Goal: Navigation & Orientation: Find specific page/section

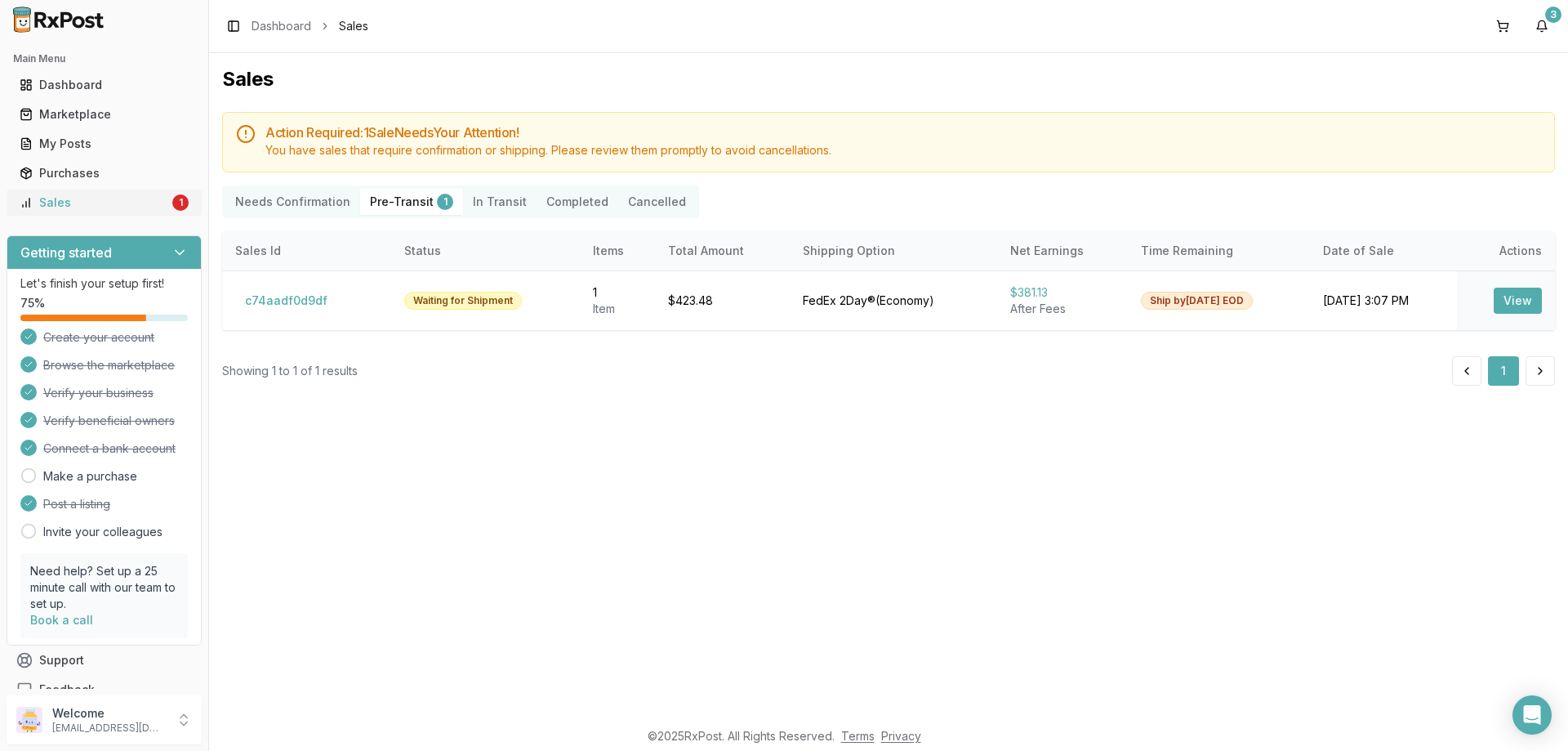
click at [45, 201] on div "Sales" at bounding box center [94, 202] width 149 height 16
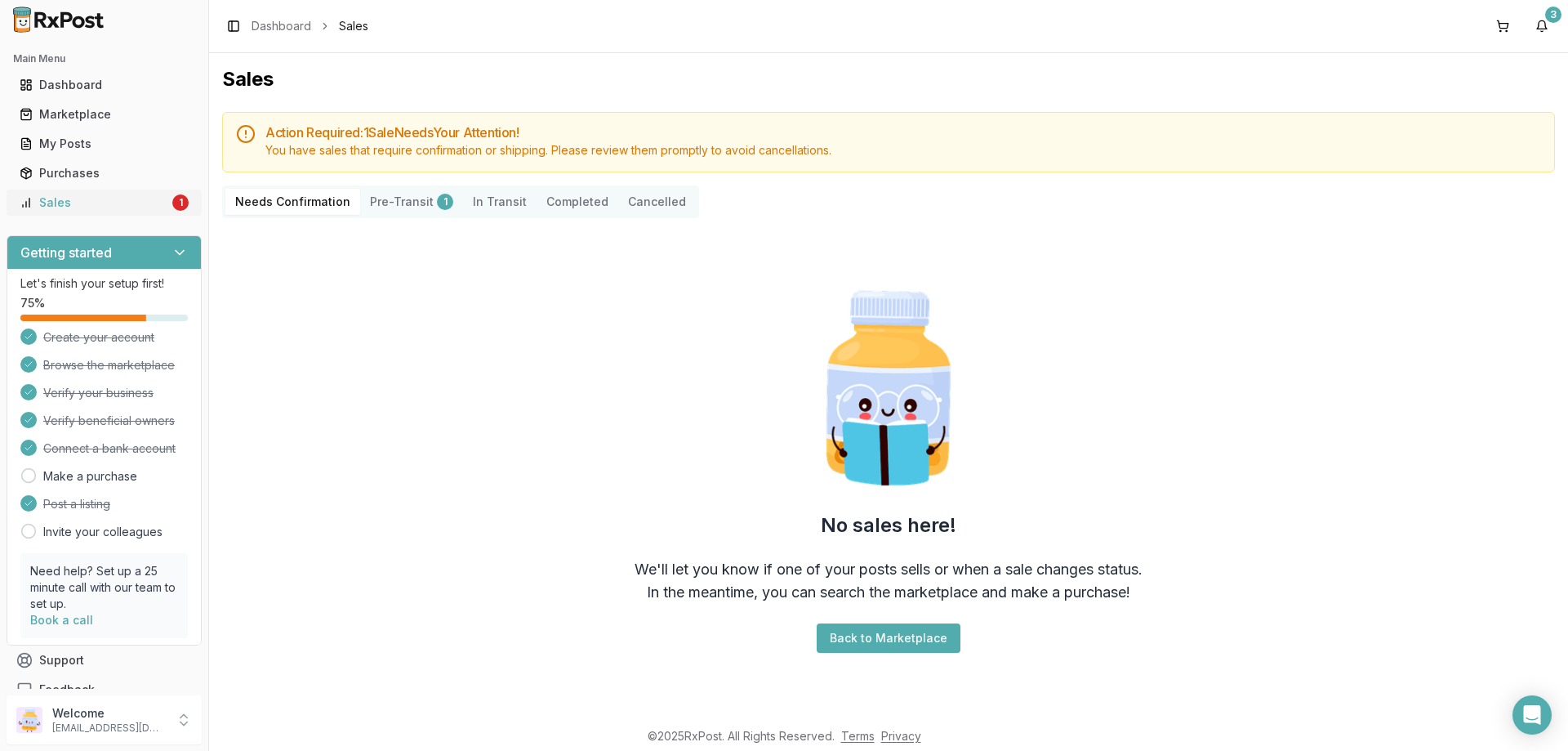
click at [46, 202] on div "Sales" at bounding box center [94, 202] width 149 height 16
click at [1555, 11] on div "3" at bounding box center [1553, 14] width 16 height 16
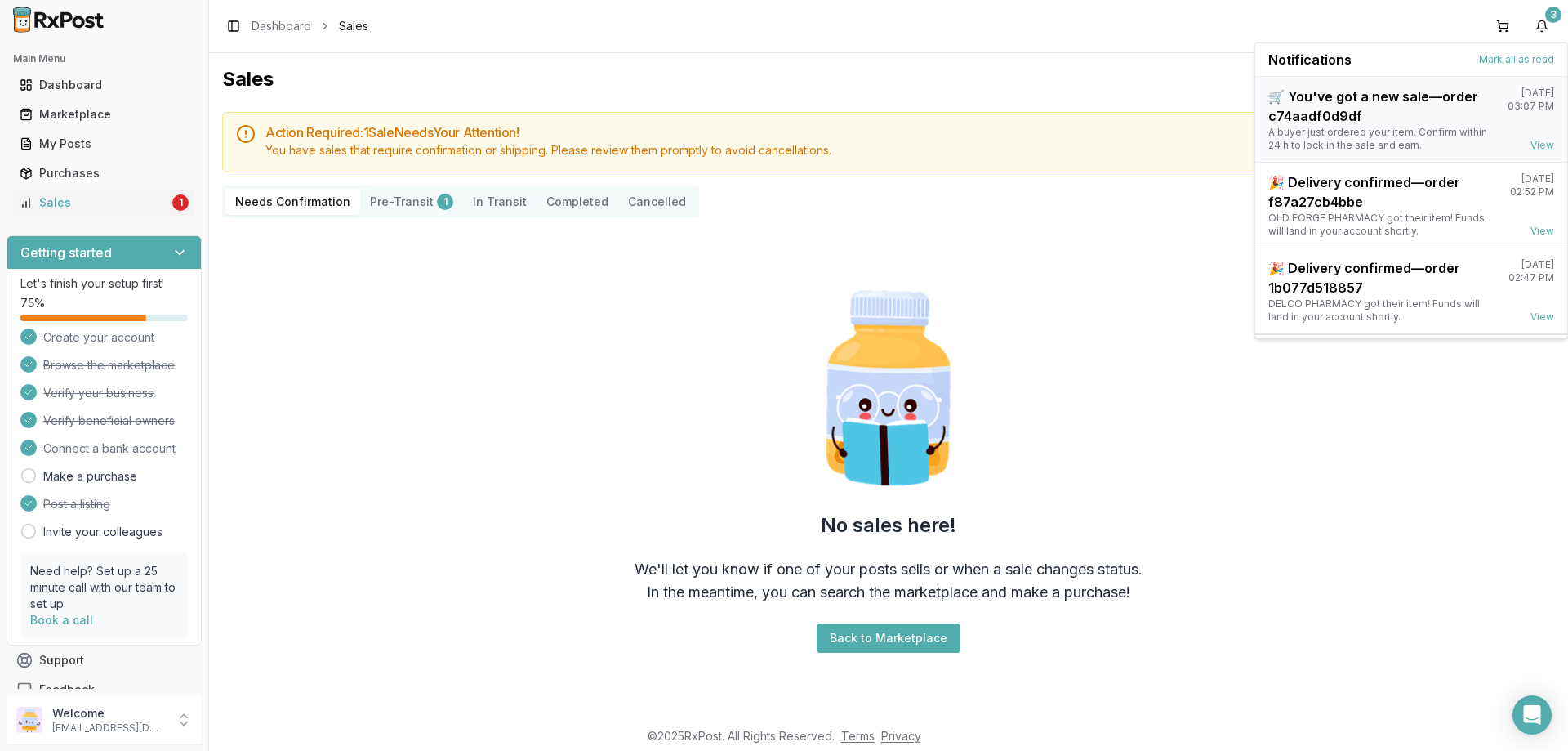
click at [1539, 148] on link "View" at bounding box center [1542, 145] width 23 height 13
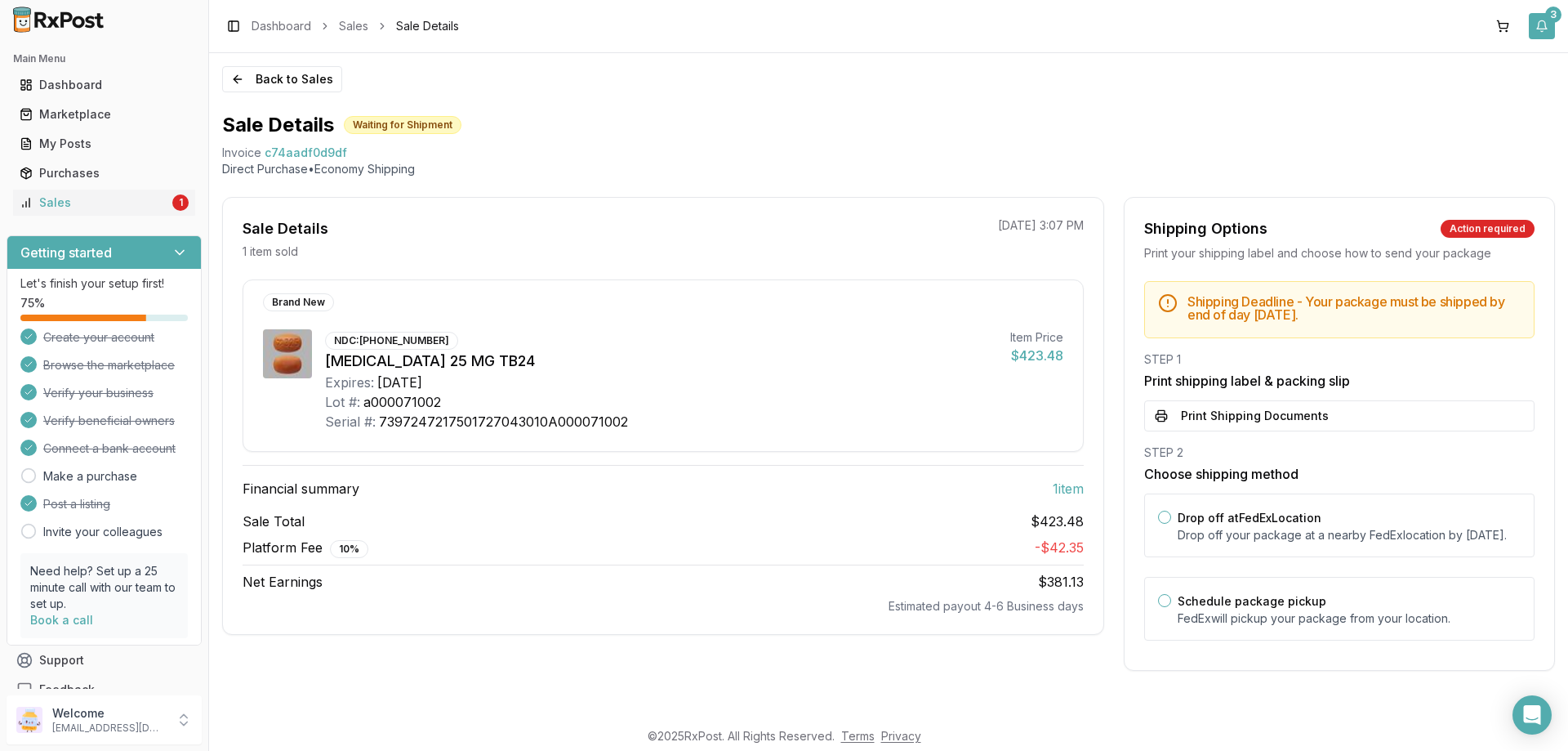
click at [1557, 12] on div "3" at bounding box center [1553, 14] width 16 height 16
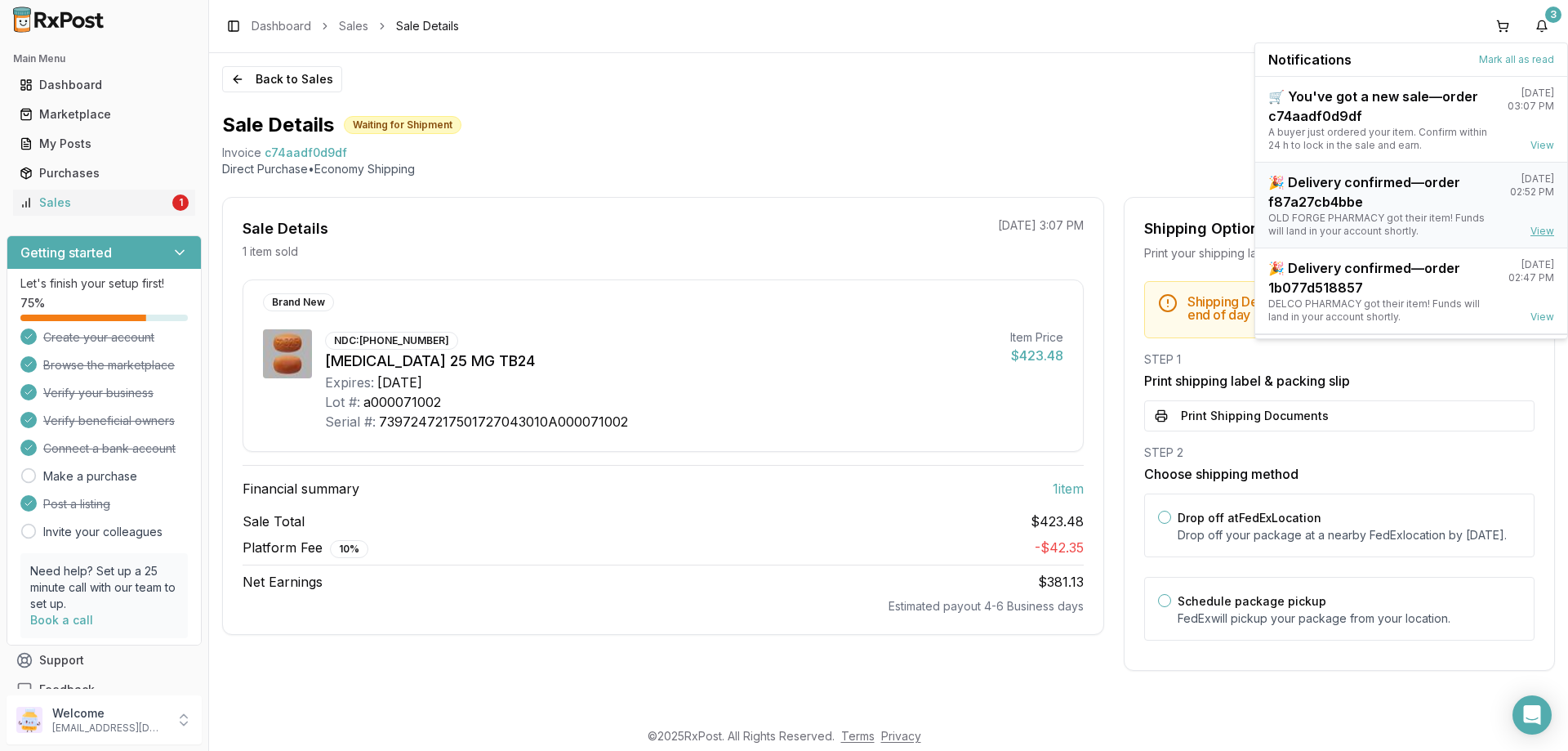
click at [1537, 233] on link "View" at bounding box center [1542, 232] width 23 height 13
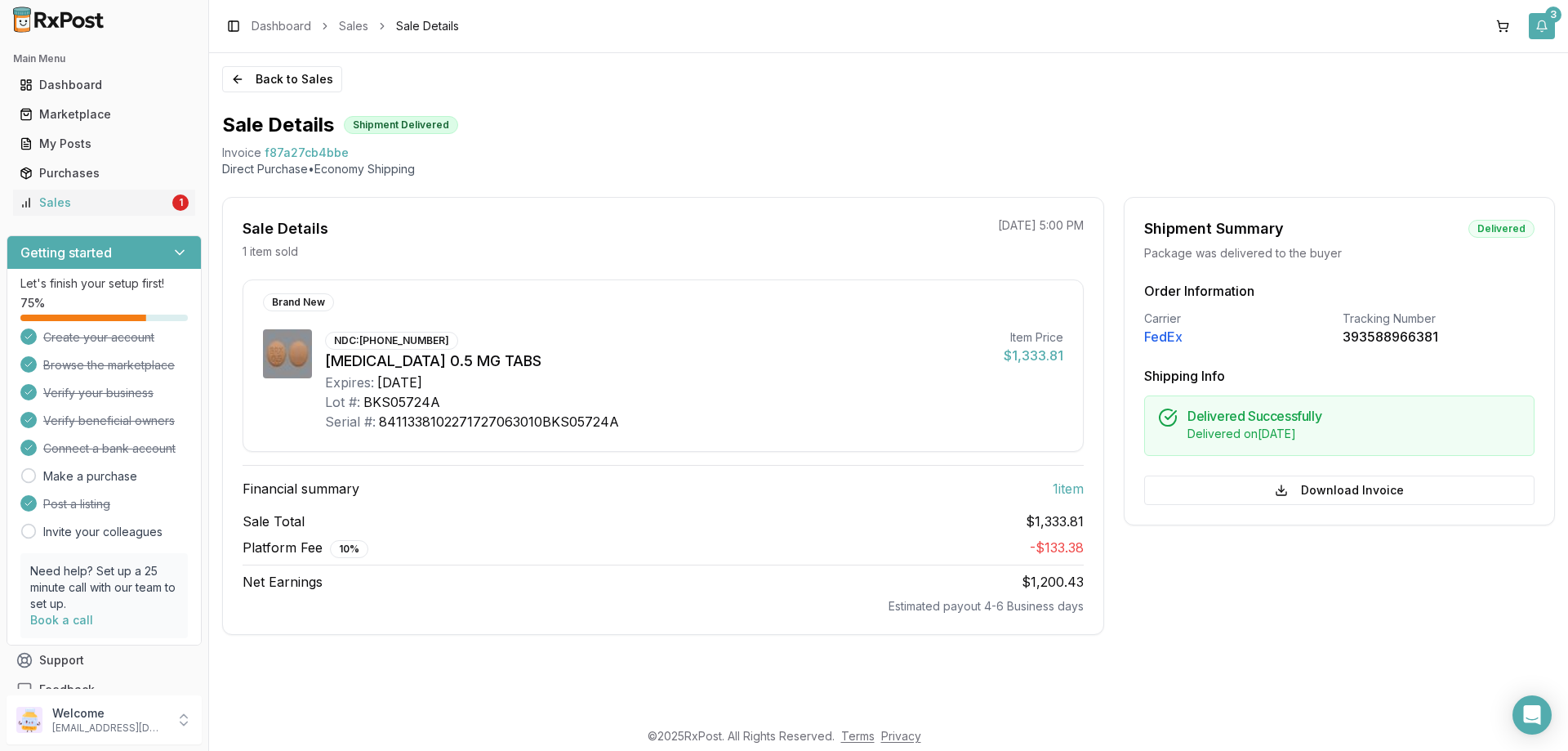
click at [1554, 8] on div "3" at bounding box center [1553, 14] width 16 height 16
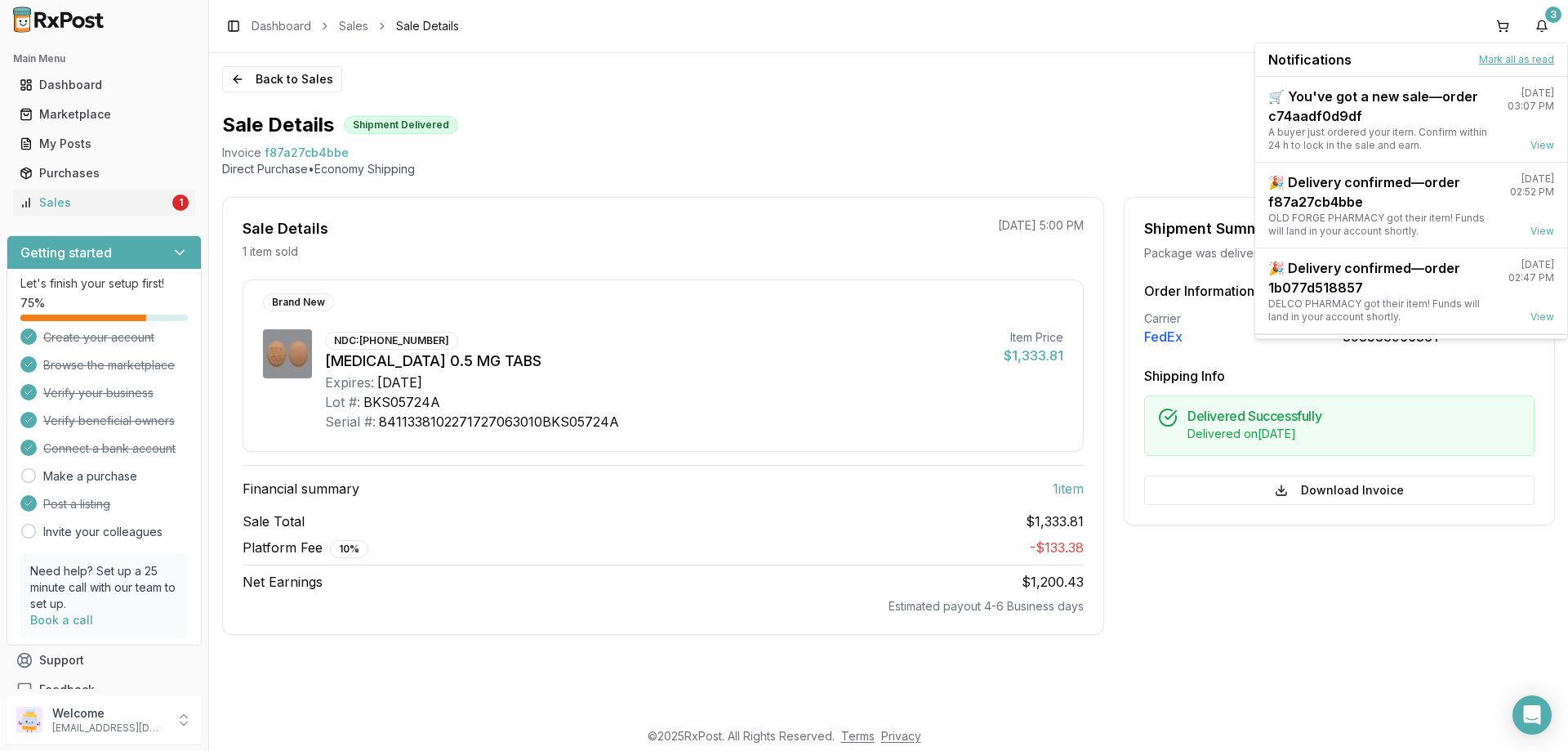
click at [1504, 58] on button "Mark all as read" at bounding box center [1516, 60] width 75 height 13
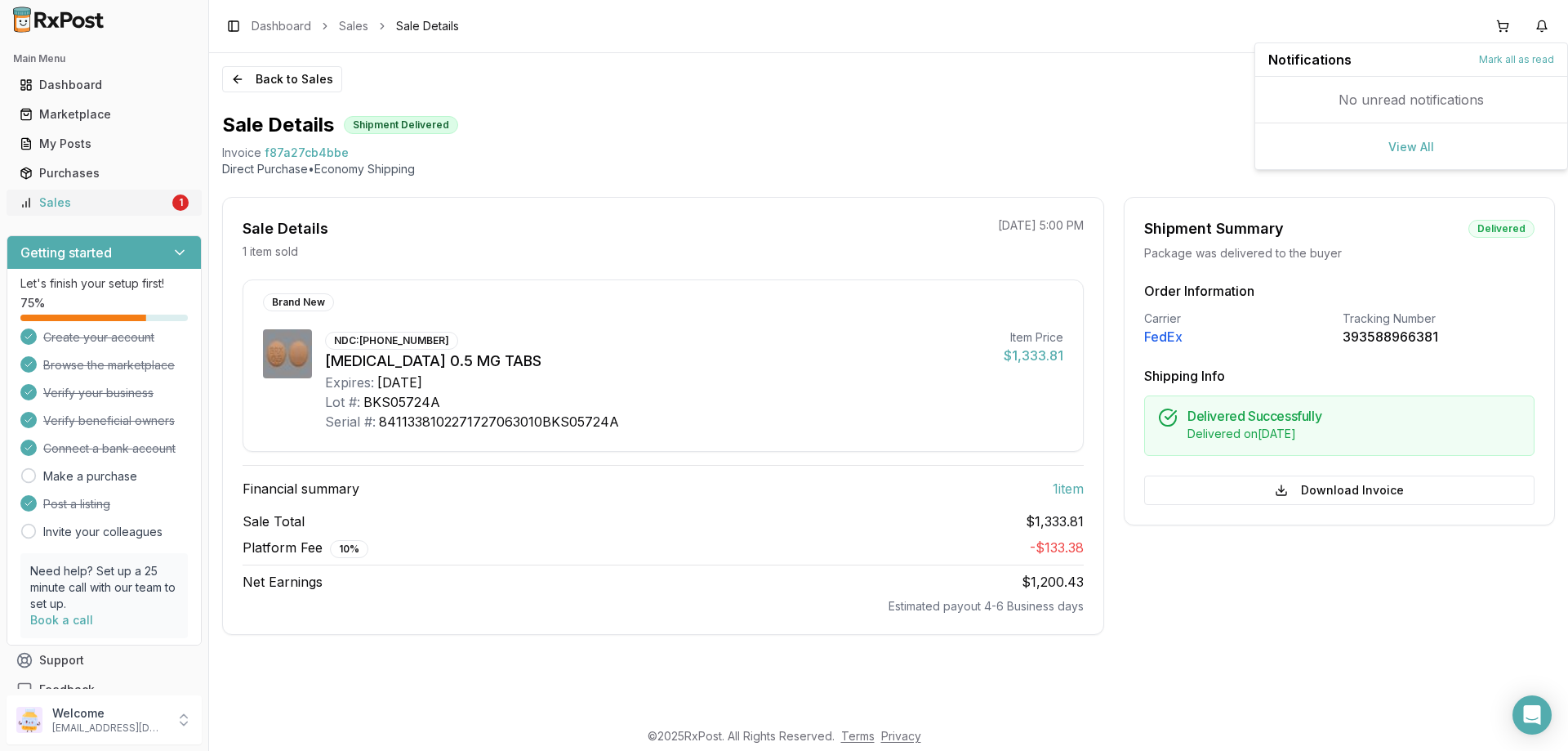
click at [52, 201] on div "Sales" at bounding box center [94, 202] width 149 height 16
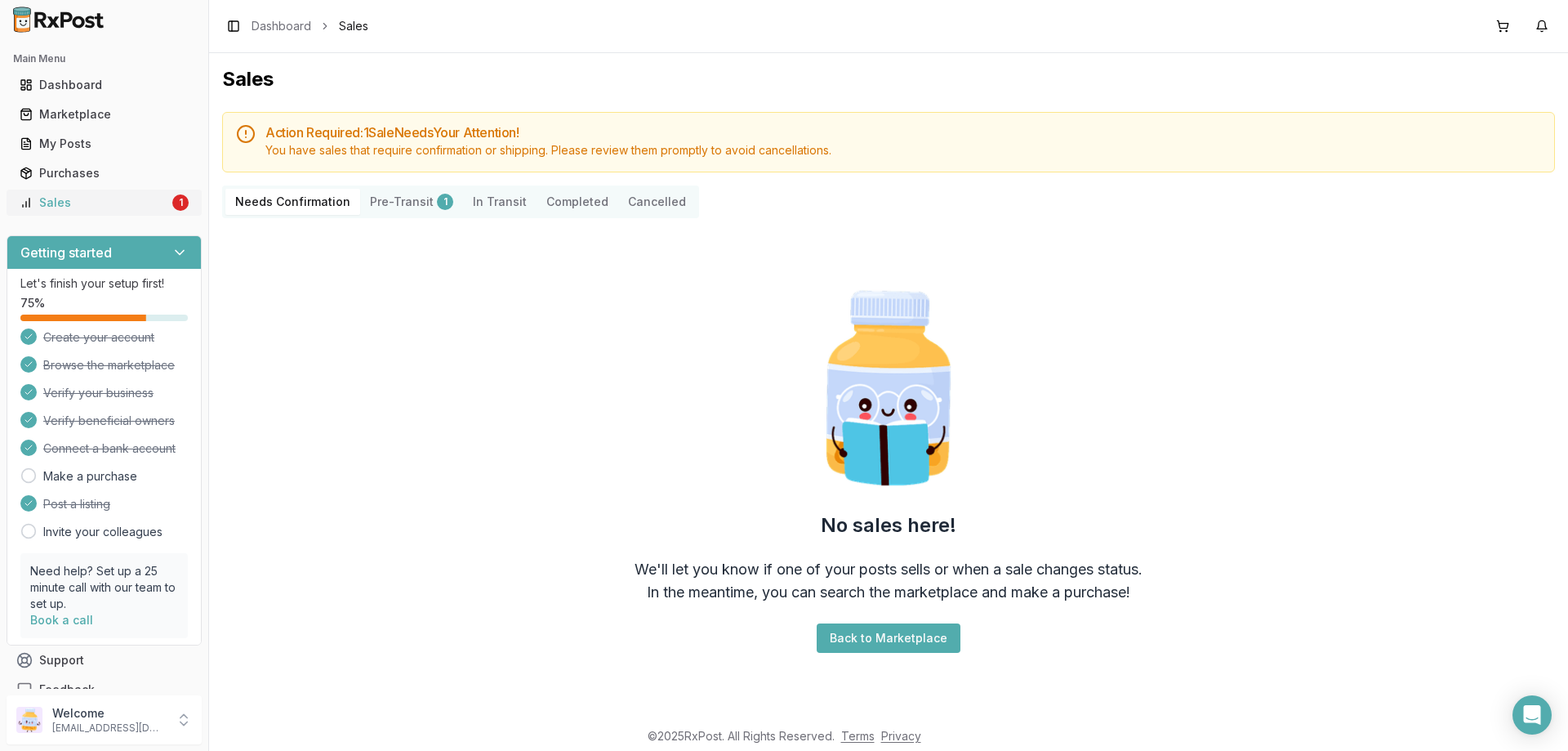
click at [44, 201] on div "Sales" at bounding box center [94, 202] width 149 height 16
click at [77, 145] on div "My Posts" at bounding box center [104, 143] width 169 height 16
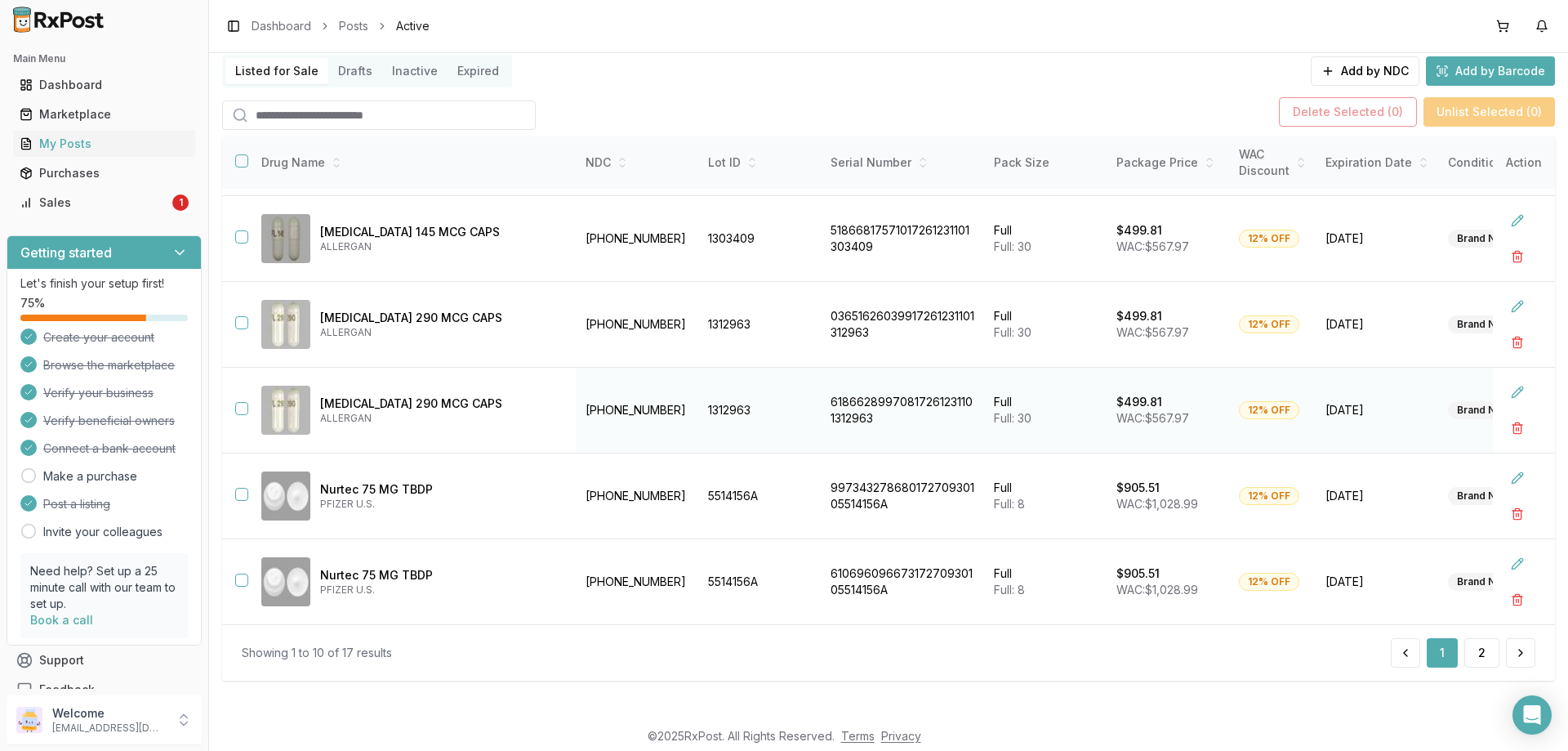
scroll to position [116, 0]
click at [1477, 651] on button "2" at bounding box center [1482, 651] width 35 height 29
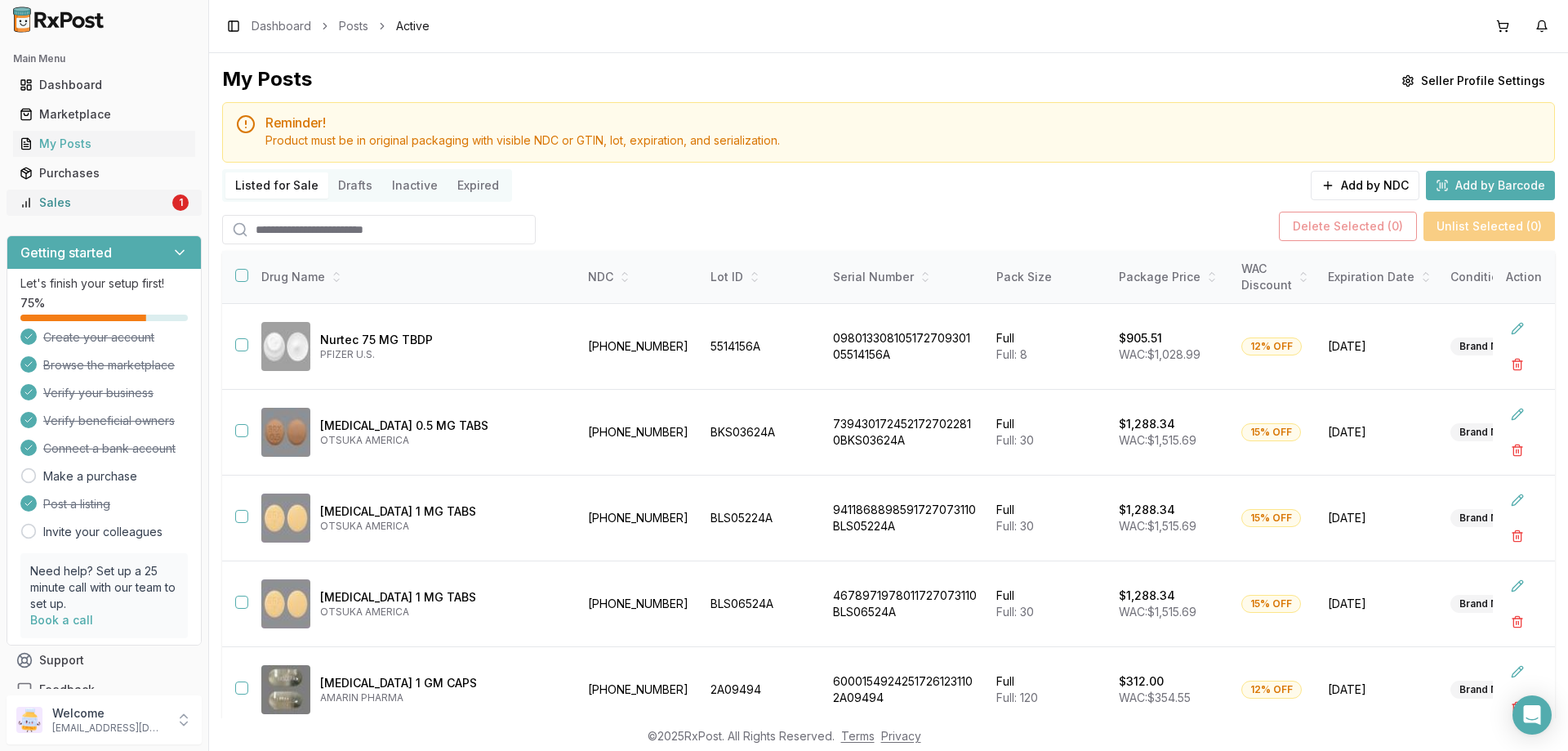
click at [77, 206] on div "Sales" at bounding box center [94, 202] width 149 height 16
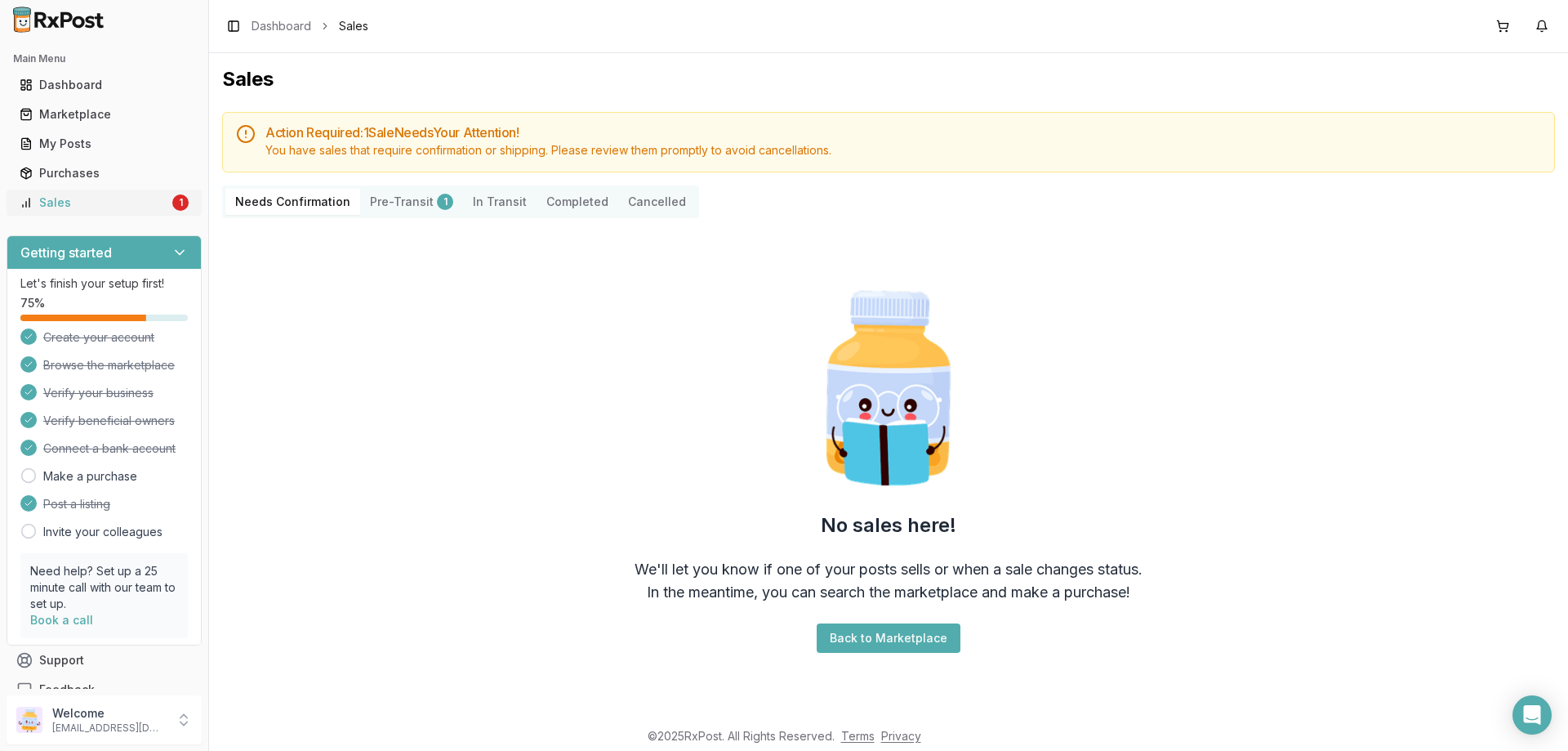
click at [75, 204] on div "Sales" at bounding box center [94, 202] width 149 height 16
click at [65, 203] on div "Sales" at bounding box center [94, 202] width 149 height 16
click at [33, 205] on div "Sales" at bounding box center [94, 202] width 149 height 16
click at [91, 201] on div "Sales" at bounding box center [94, 202] width 149 height 16
click at [77, 146] on div "My Posts" at bounding box center [104, 143] width 169 height 16
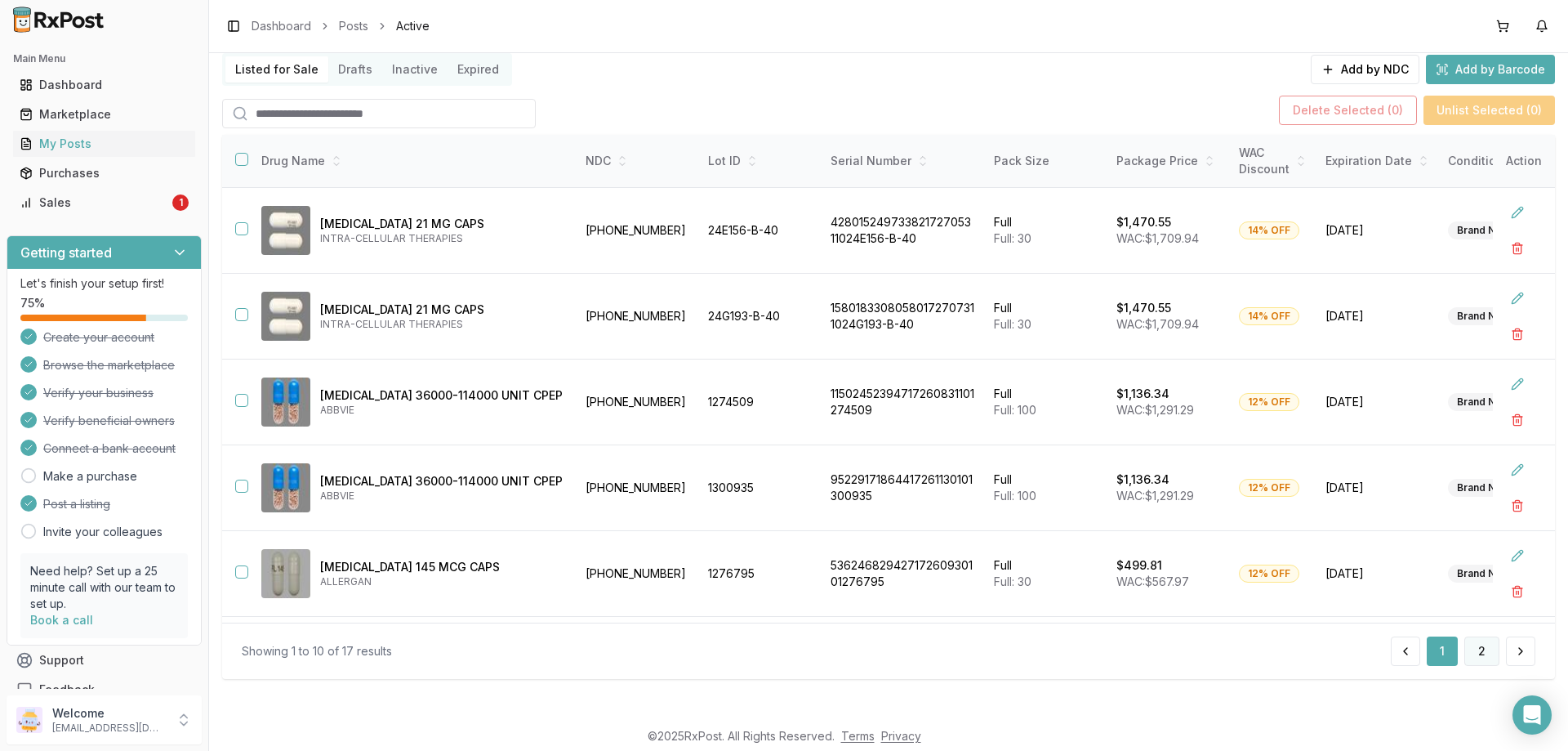
click at [1480, 651] on button "2" at bounding box center [1482, 651] width 35 height 29
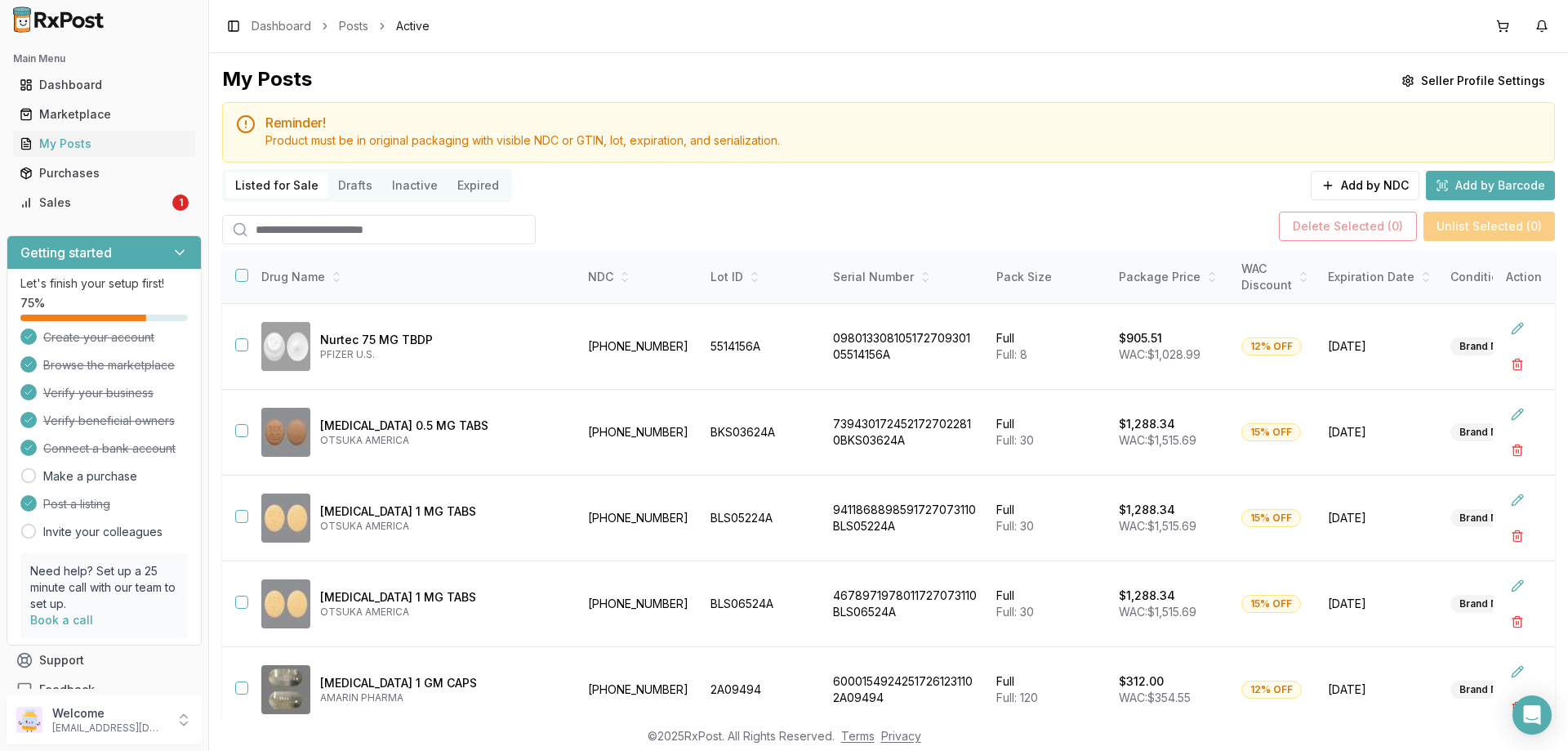
click at [700, 54] on div "My Posts Seller Profile Settings Reminder! Product must be in original packagin…" at bounding box center [889, 385] width 1359 height 665
